Goal: Feedback & Contribution: Submit feedback/report problem

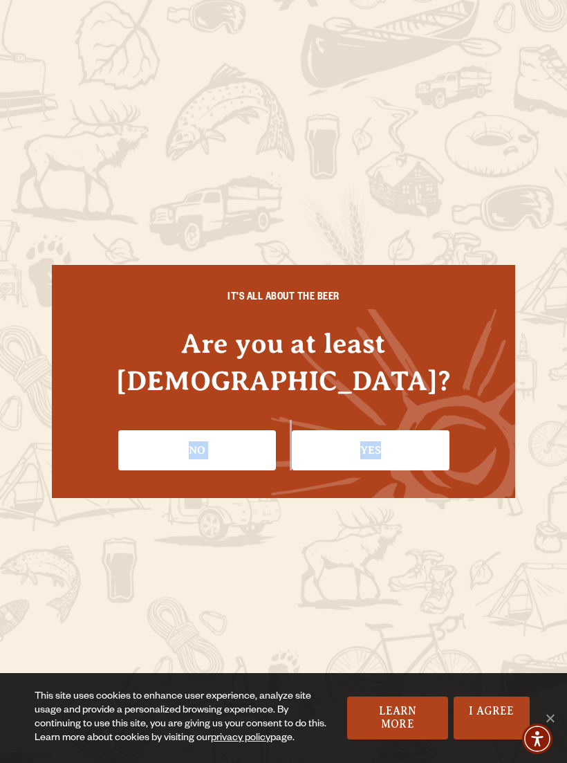
click at [441, 439] on link "Yes" at bounding box center [371, 450] width 158 height 40
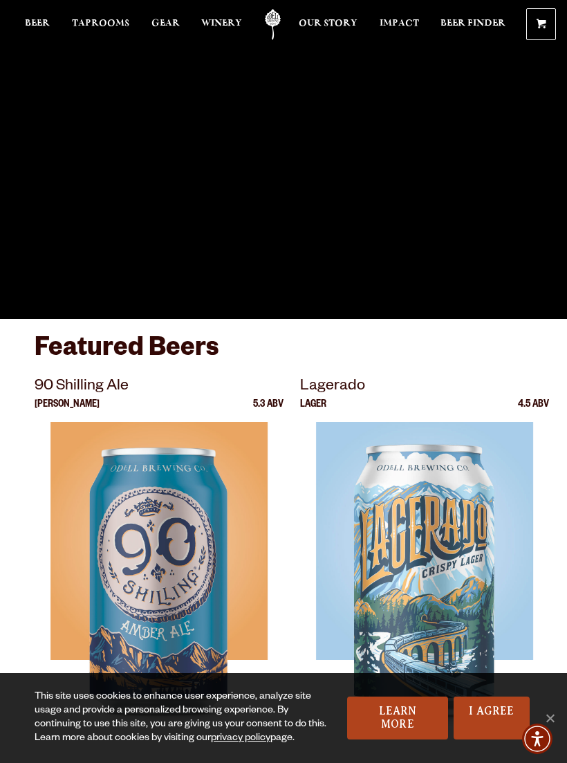
click at [437, 440] on img at bounding box center [424, 595] width 217 height 346
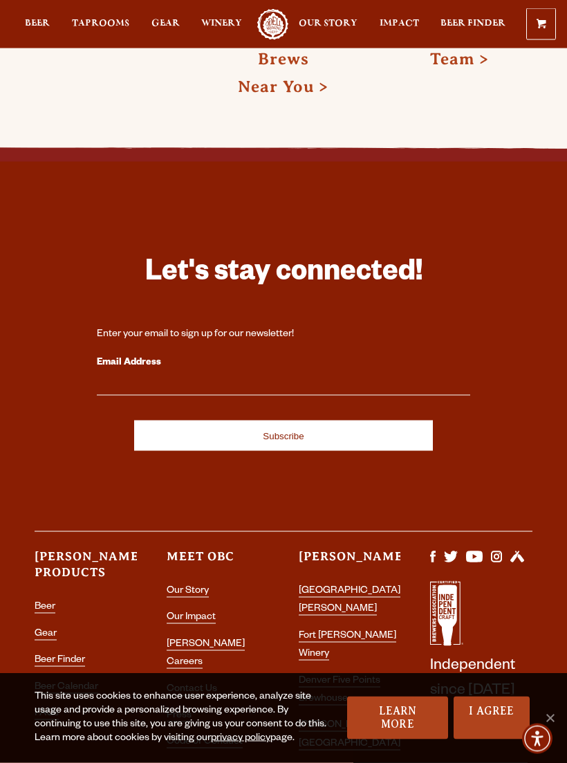
scroll to position [3710, 0]
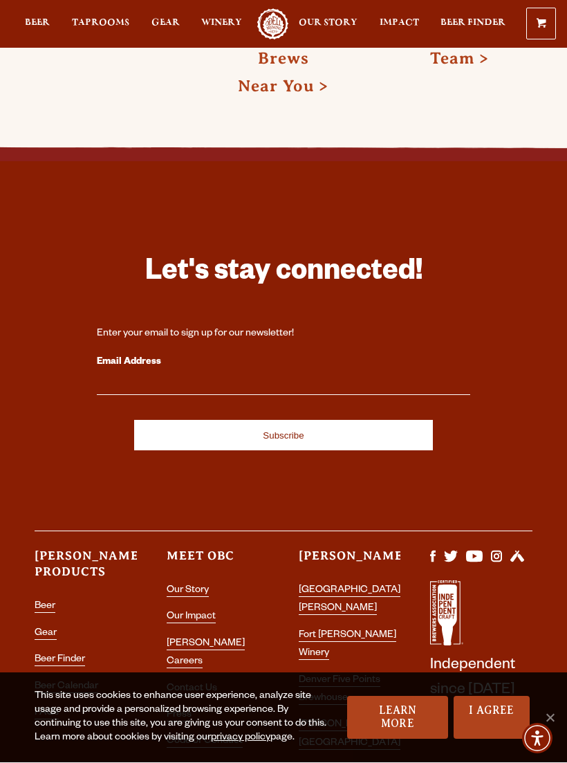
click at [210, 684] on link "Contact Us" at bounding box center [192, 690] width 51 height 12
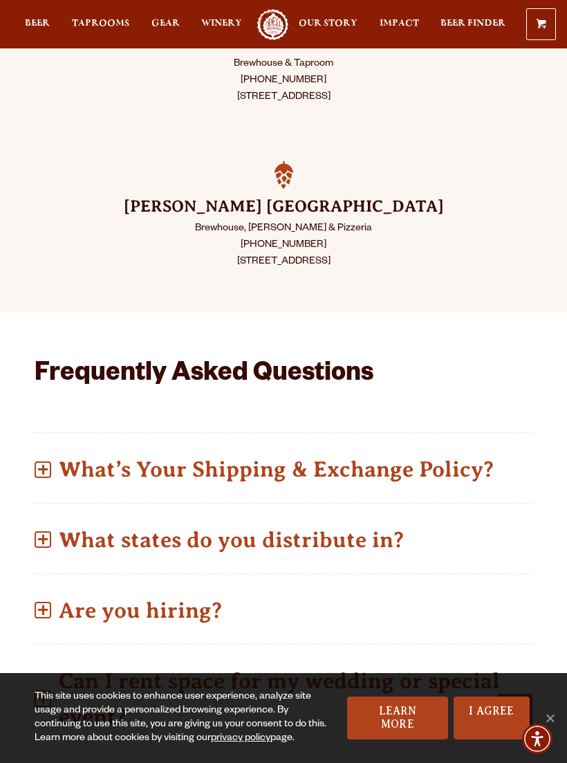
scroll to position [618, 0]
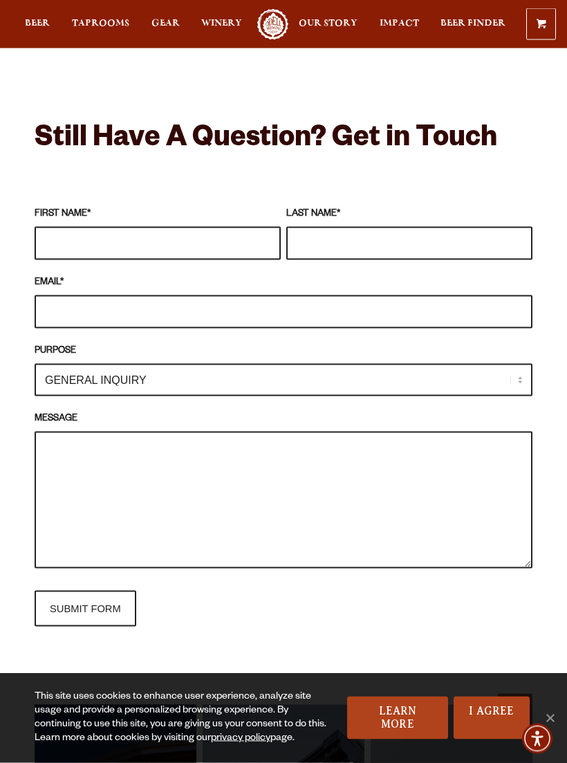
click at [212, 233] on input "FIRST NAME *" at bounding box center [158, 243] width 246 height 33
type input "Jordan"
click at [477, 240] on input "LAST NAME *" at bounding box center [409, 243] width 246 height 33
type input "Haler"
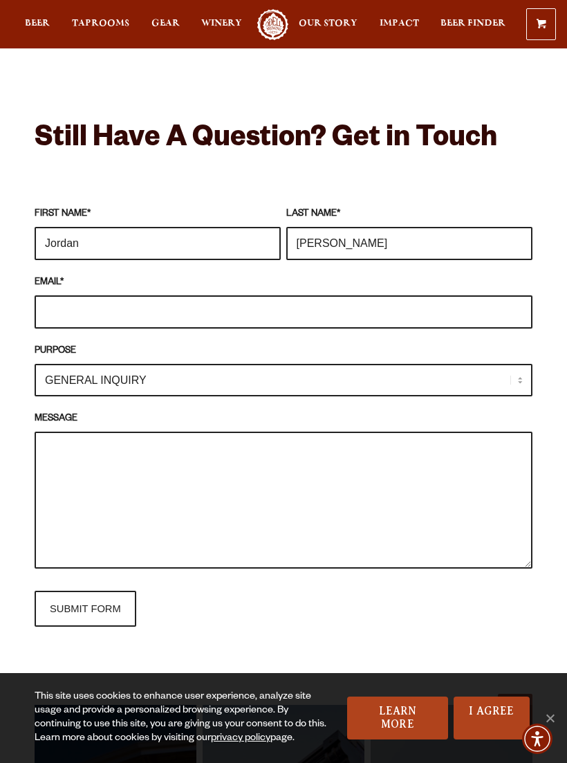
click at [69, 309] on input "EMAIL *" at bounding box center [284, 311] width 498 height 33
type input "Kickaxe2025@gmail.com"
click at [51, 376] on select "GENERAL INQUIRY TAPROOM / BREWERY WINERY BOOK A TOUR MEDIA INQUIRY GEAR SHOP OD…" at bounding box center [284, 380] width 498 height 33
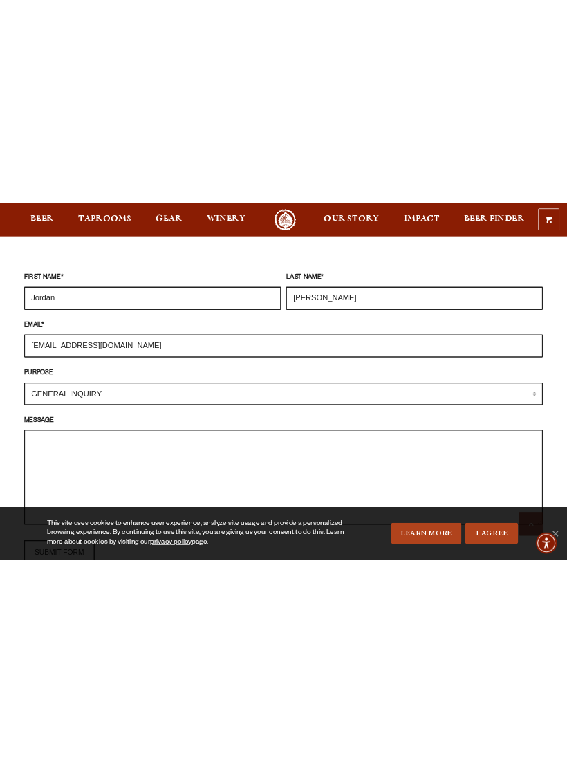
scroll to position [1563, 0]
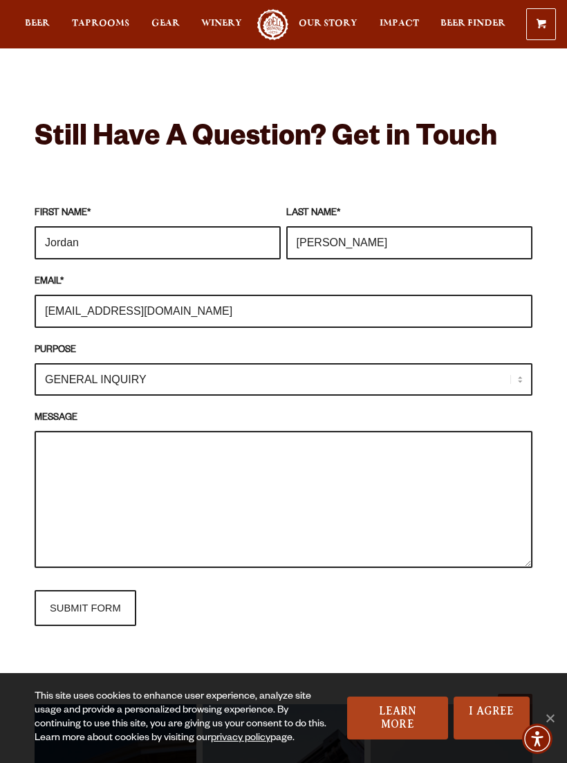
click at [295, 502] on textarea "MESSAGE" at bounding box center [284, 499] width 498 height 137
click at [341, 489] on textarea "MESSAGE" at bounding box center [284, 499] width 498 height 137
paste textarea "Hello, my name is Jordan, owner of Kick axe axe throwing. I am interested in ve…"
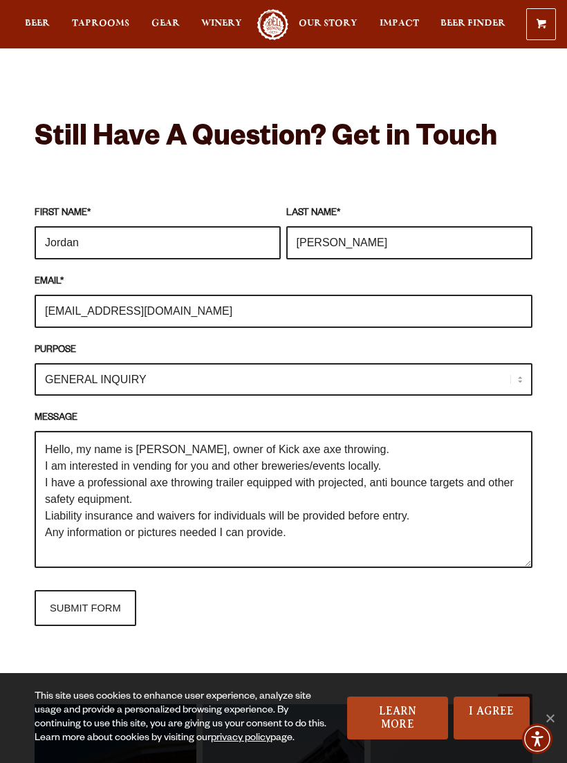
click at [279, 433] on textarea "Hello, my name is Jordan, owner of Kick axe axe throwing. I am interested in ve…" at bounding box center [284, 499] width 498 height 137
click at [304, 451] on textarea "Hello, my name is Jordan, owner of Kick axe axe throwing. I am interested in ve…" at bounding box center [284, 499] width 498 height 137
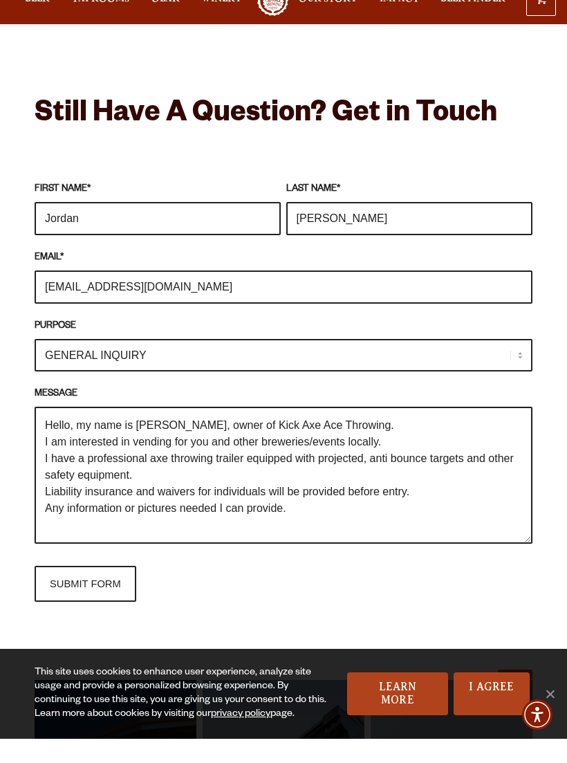
click at [406, 441] on textarea "Hello, my name is Jordan, owner of Kick Axe Ace Throwing. I am interested in ve…" at bounding box center [284, 499] width 498 height 137
click at [141, 459] on textarea "Hello, my name is Jordan, owner of Kick Axe Ace Throwing. I am interested in ve…" at bounding box center [284, 499] width 498 height 137
click at [435, 459] on textarea "Hello, my name is Jordan, owner of Kick Axe Ace Throwing. I am interested in ve…" at bounding box center [284, 499] width 498 height 137
click at [467, 491] on textarea "Hello, my name is Jordan, owner of Kick Axe Ace Throwing. I am interested in ve…" at bounding box center [284, 499] width 498 height 137
click at [392, 491] on textarea "Hello, my name is Jordan, owner of Kick Axe Ace Throwing. I am interested in ve…" at bounding box center [284, 499] width 498 height 137
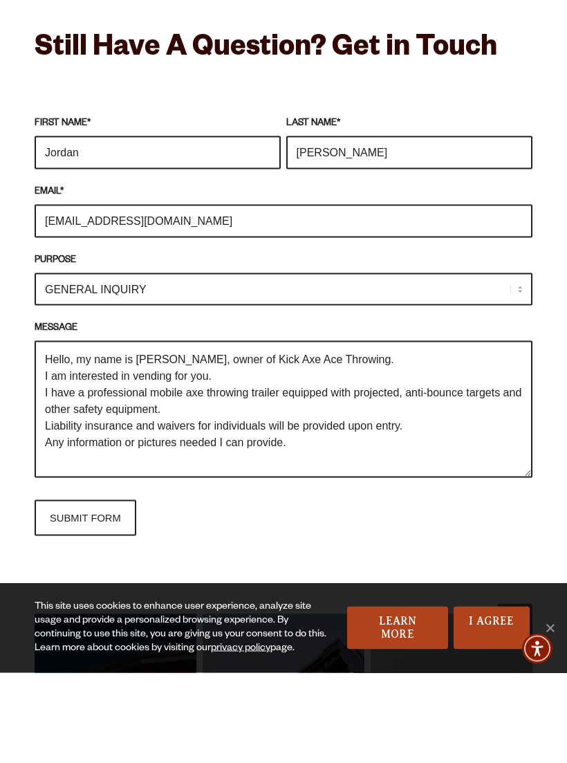
click at [459, 464] on textarea "Hello, my name is Jordan, owner of Kick Axe Ace Throwing. I am interested in ve…" at bounding box center [284, 499] width 498 height 137
click at [57, 431] on textarea "Hello, my name is Jordan, owner of Kick Axe Ace Throwing. I am interested in ve…" at bounding box center [284, 499] width 498 height 137
click at [58, 431] on textarea "Hello, my name is Jordan, owner of Kick Axe Ace Throwing. I am interested in ve…" at bounding box center [284, 499] width 498 height 137
click at [127, 431] on textarea "Hello, my name is Jordan, owner of Kick Axe Ace Throwing. I am interested in ve…" at bounding box center [284, 499] width 498 height 137
click at [96, 431] on textarea "Hello, my name is Jordan, owner of Kick Axe Ace Throwing. I am interested in ve…" at bounding box center [284, 499] width 498 height 137
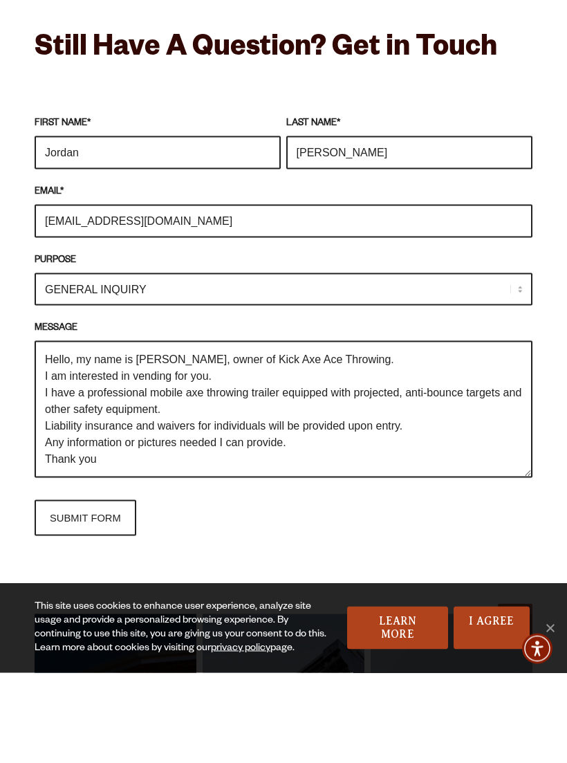
click at [93, 431] on textarea "Hello, my name is Jordan, owner of Kick Axe Ace Throwing. I am interested in ve…" at bounding box center [284, 499] width 498 height 137
type textarea "Hello, my name is Jordan, owner of Kick Axe Ace Throwing. I am interested in ve…"
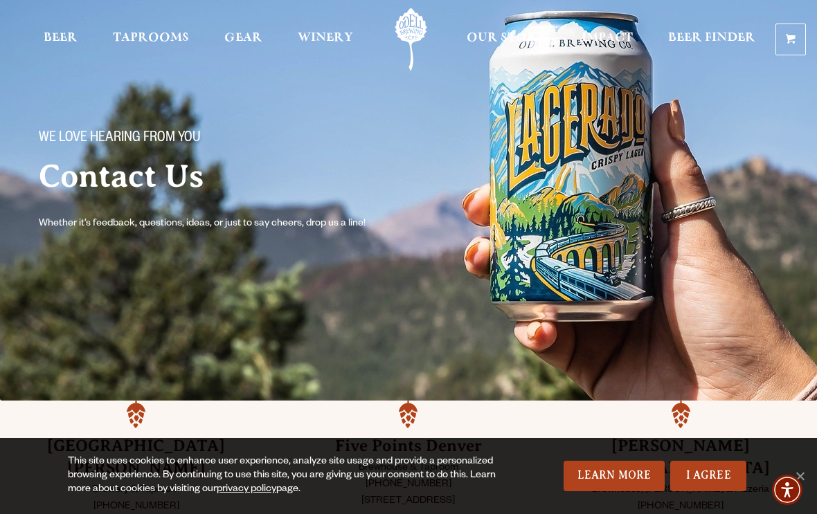
scroll to position [0, 0]
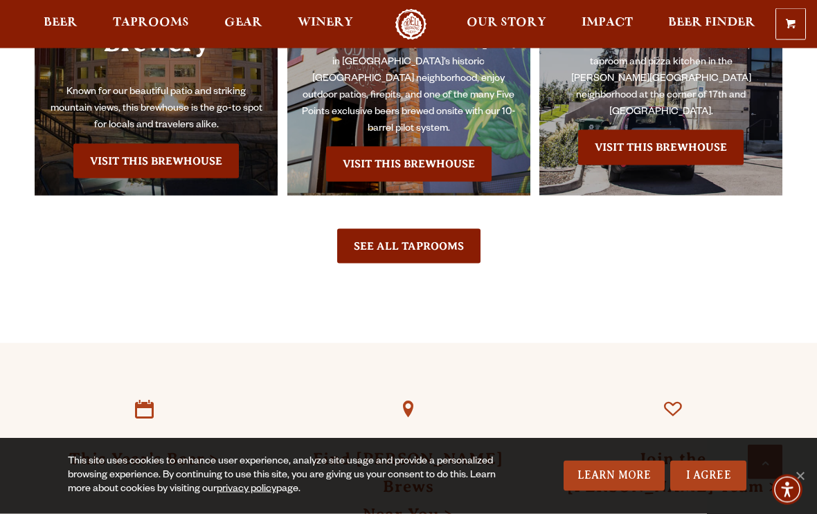
scroll to position [3023, 0]
click at [118, 141] on div "The Founding Home of Odell Brewing Fort Collins Brewery Known for our beautiful…" at bounding box center [156, 14] width 243 height 362
click at [180, 143] on link "Visit this Brewhouse" at bounding box center [155, 160] width 165 height 35
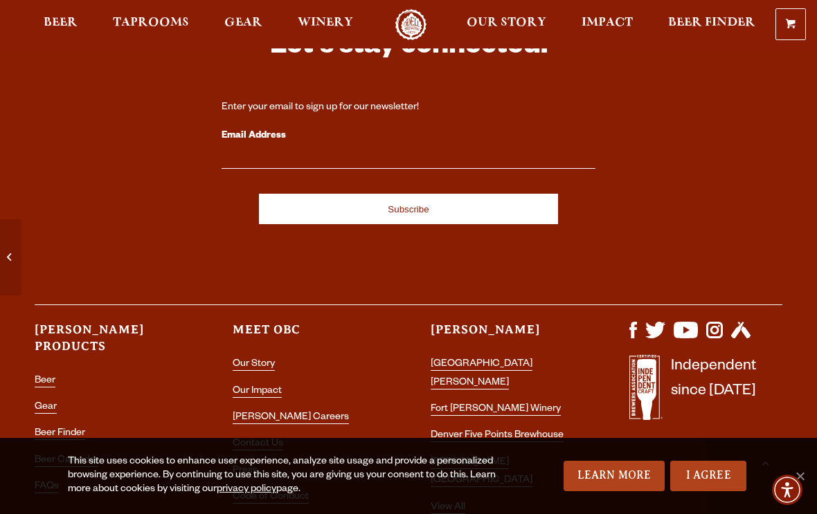
scroll to position [5878, 0]
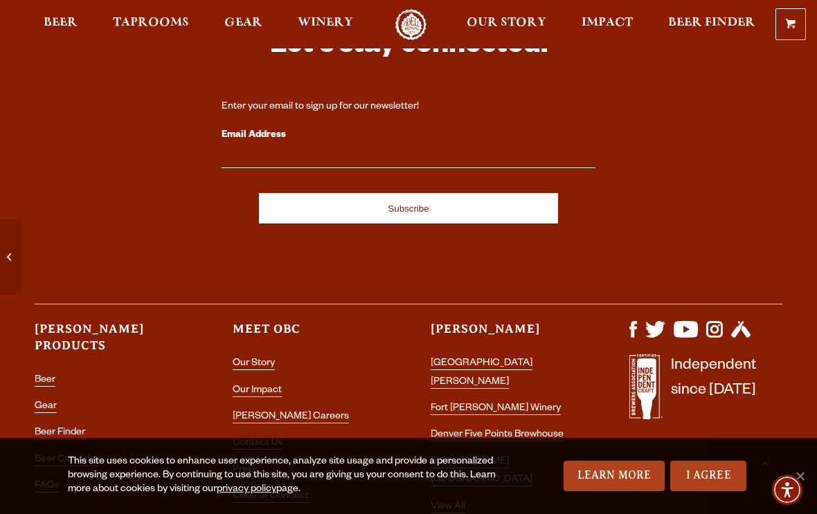
click at [268, 438] on link "Contact Us" at bounding box center [258, 444] width 51 height 12
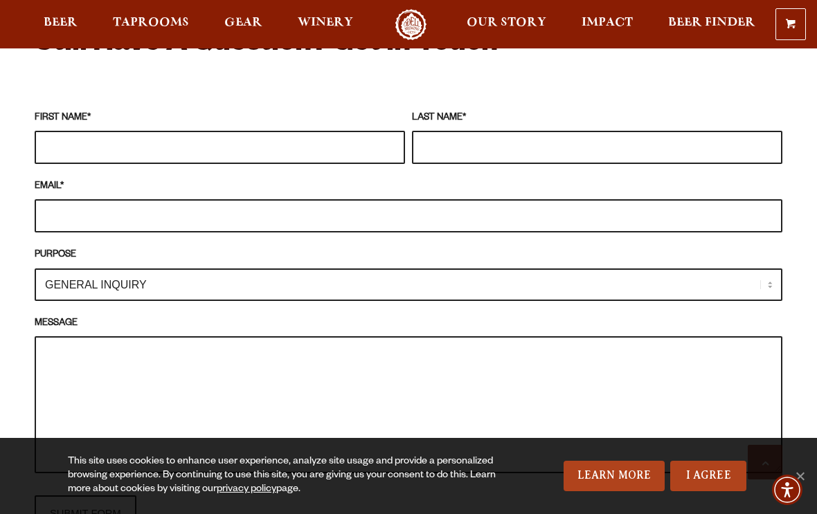
scroll to position [1263, 0]
click at [111, 133] on input "FIRST NAME *" at bounding box center [220, 147] width 370 height 33
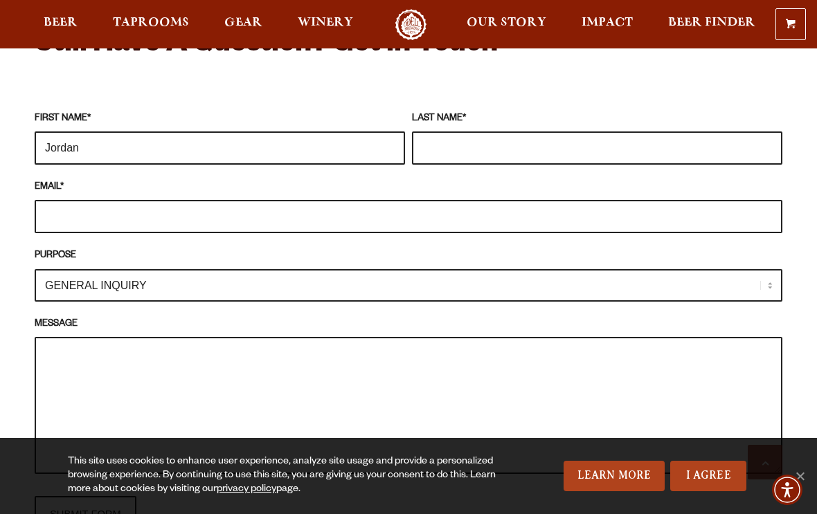
type input "Jordan"
click at [588, 138] on input "LAST NAME *" at bounding box center [597, 147] width 370 height 33
type input "[PERSON_NAME]"
click at [119, 202] on input "EMAIL *" at bounding box center [408, 216] width 747 height 33
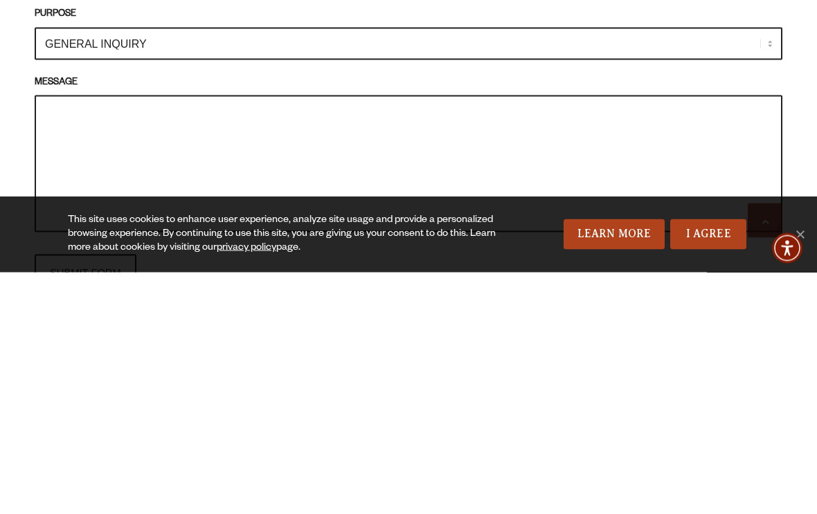
type input "[EMAIL_ADDRESS][DOMAIN_NAME]"
click at [507, 337] on textarea "MESSAGE" at bounding box center [408, 405] width 747 height 137
click at [520, 337] on textarea "MESSAGE" at bounding box center [408, 405] width 747 height 137
paste textarea "Hello, my name is [PERSON_NAME], owner of Kick Axe Axe Throwing. I am intereste…"
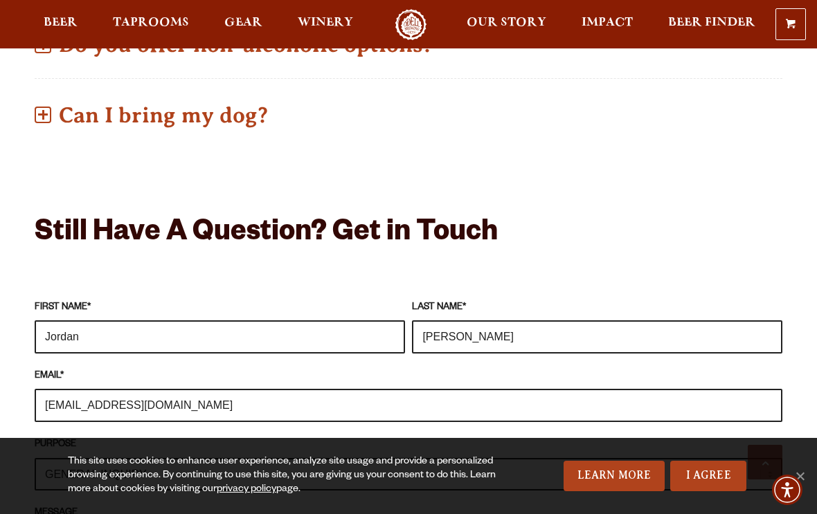
scroll to position [1064, 0]
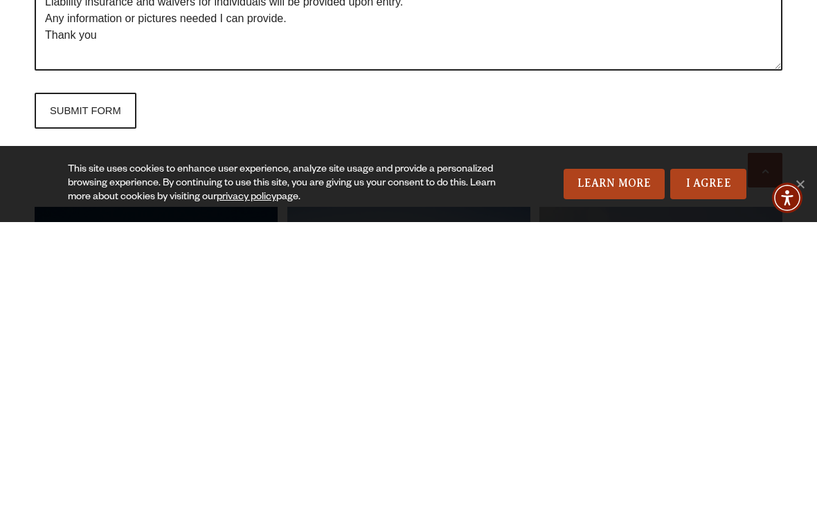
type textarea "Hello, my name is [PERSON_NAME], owner of Kick Axe Axe Throwing. I am intereste…"
click at [73, 385] on input "SUBMIT FORM" at bounding box center [86, 403] width 102 height 36
type input "Sending"
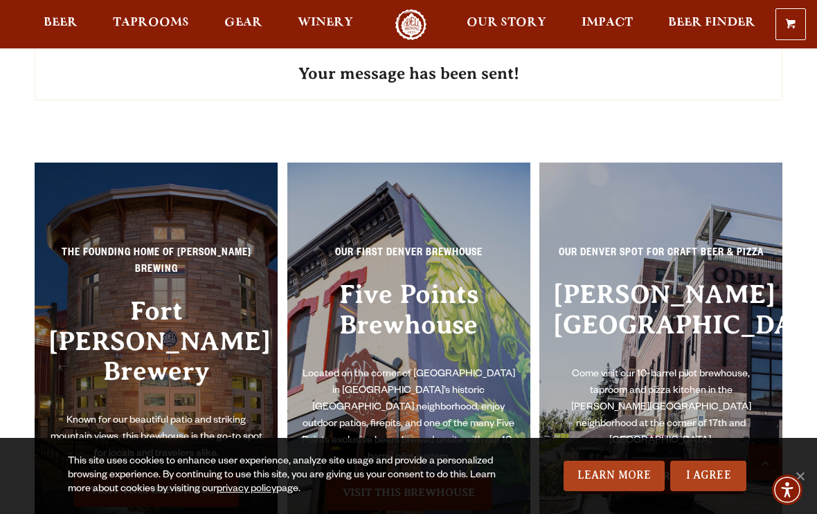
scroll to position [1318, 0]
